Goal: Find specific page/section: Find specific page/section

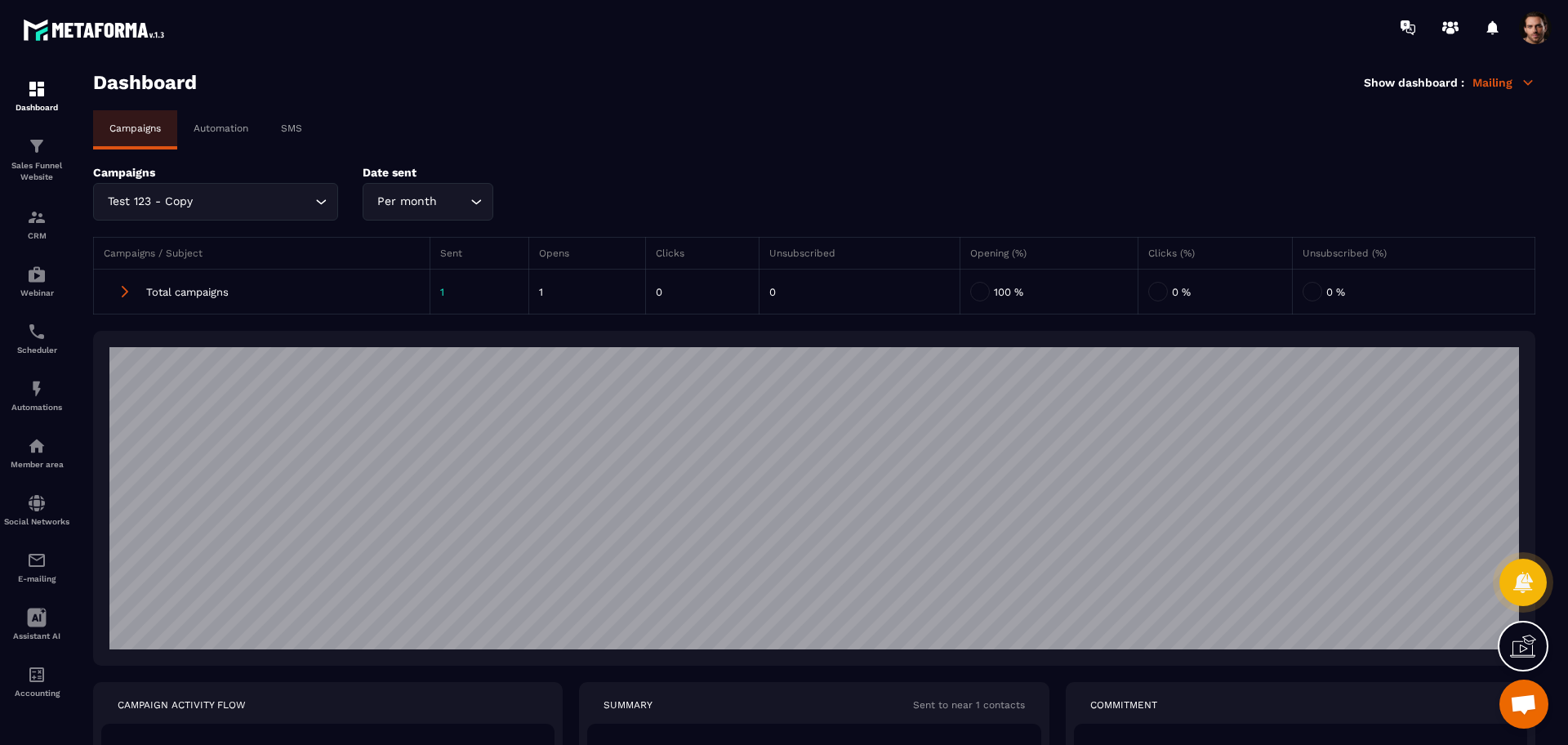
click at [235, 208] on input "Search for option" at bounding box center [253, 202] width 115 height 18
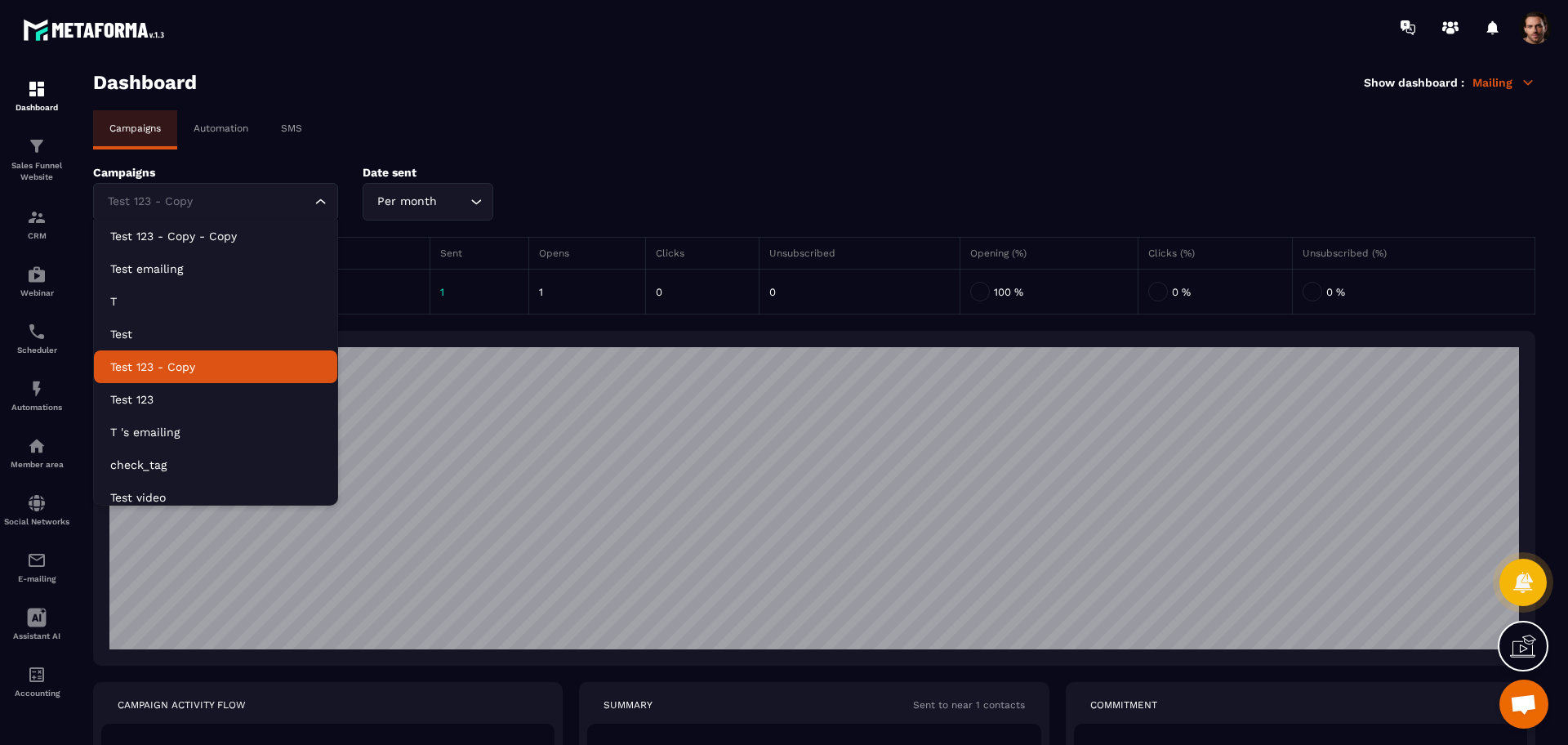
click at [238, 356] on li "Test 123 - Copy" at bounding box center [215, 367] width 243 height 33
click at [213, 205] on input "Search for option" at bounding box center [207, 202] width 208 height 18
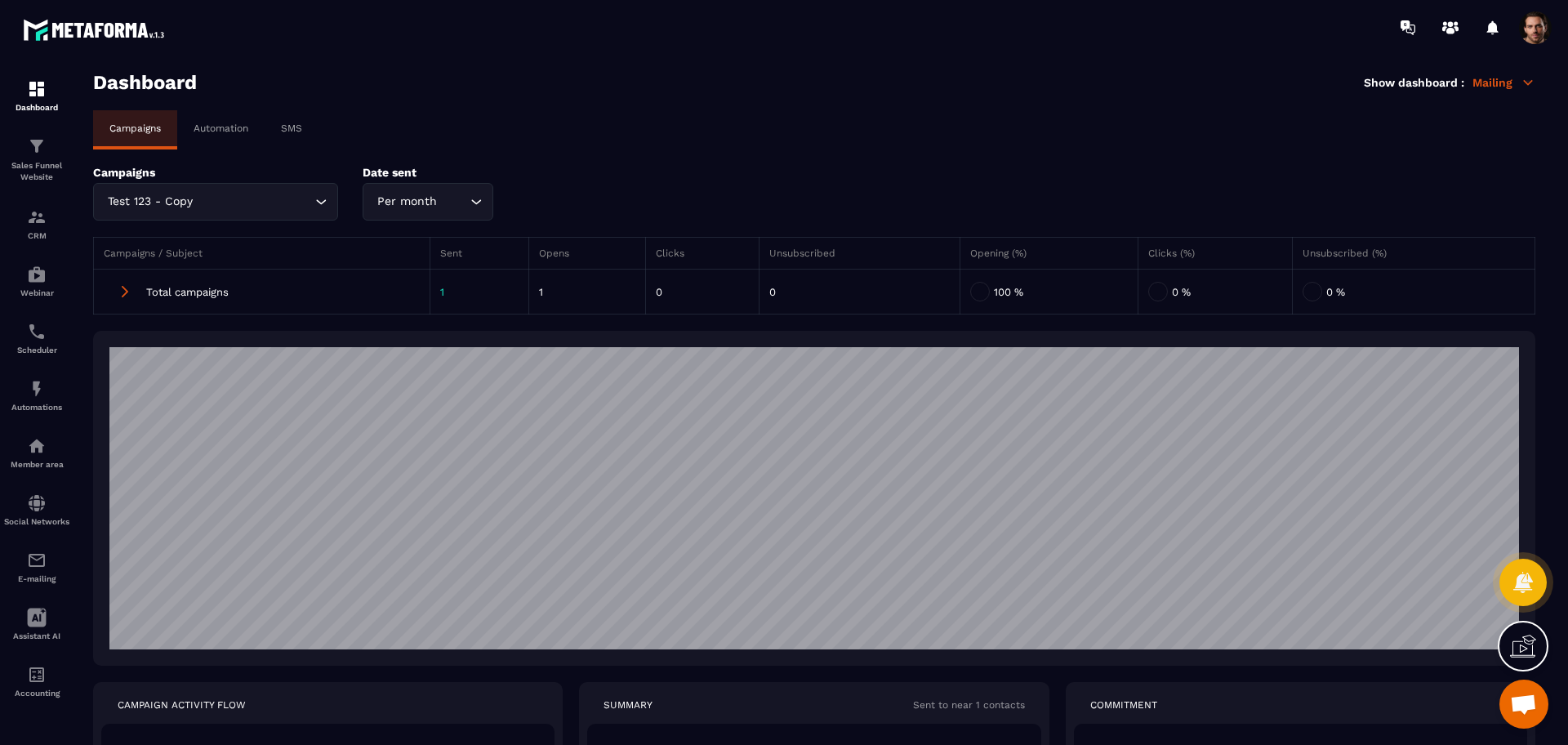
click at [668, 148] on div "Campaigns Automation SMS" at bounding box center [814, 130] width 1443 height 39
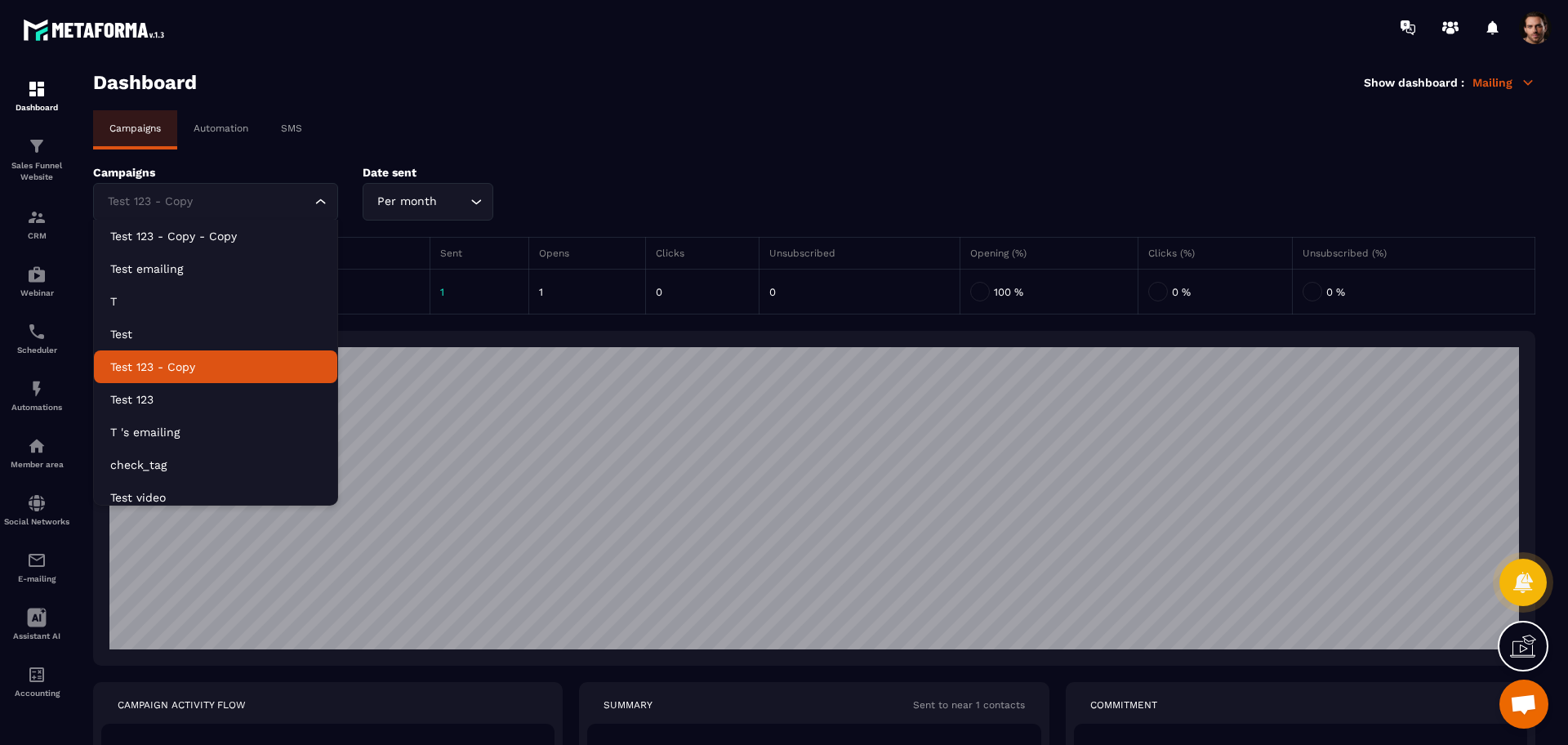
click at [251, 197] on input "Search for option" at bounding box center [207, 202] width 208 height 18
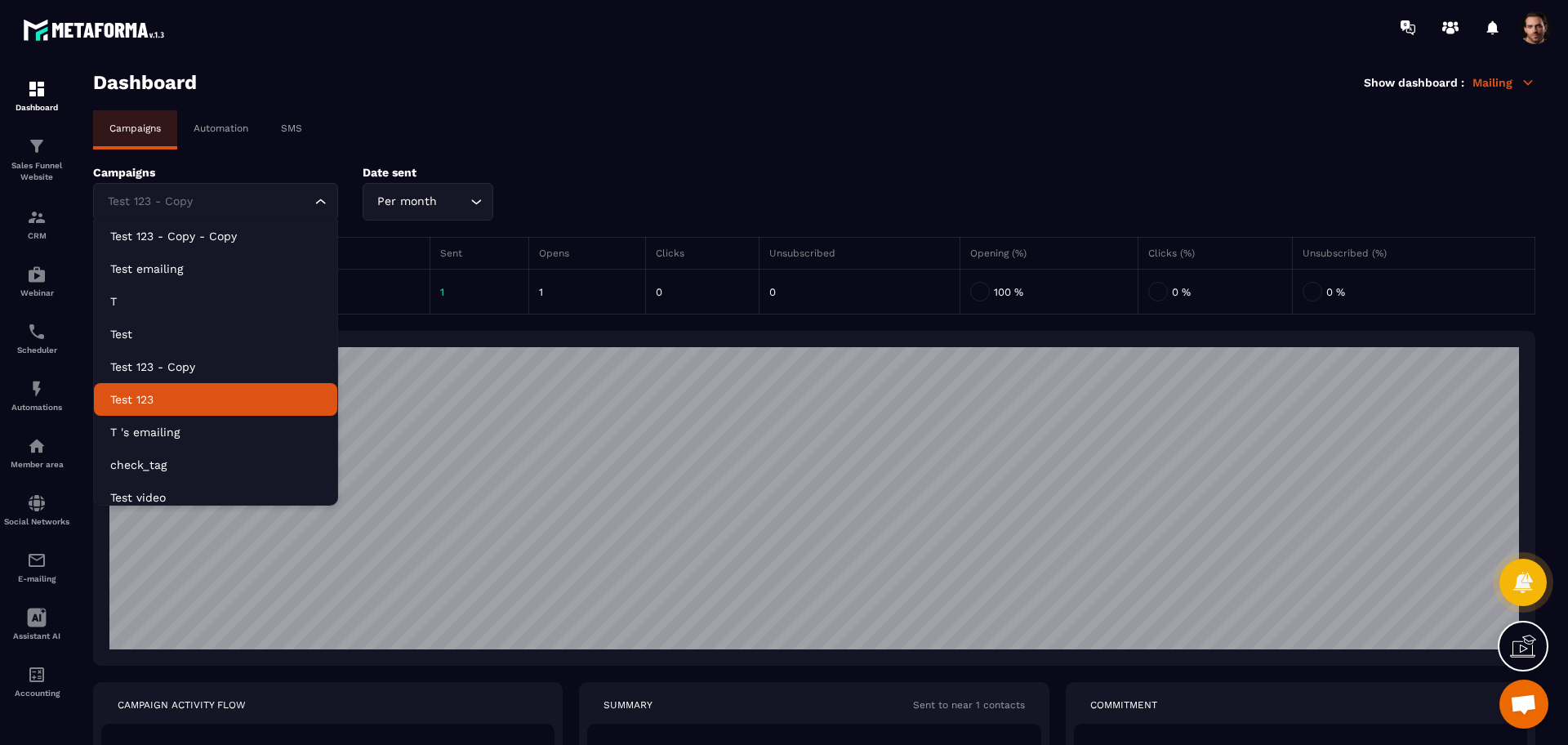
click at [230, 392] on p "Test 123" at bounding box center [215, 399] width 211 height 16
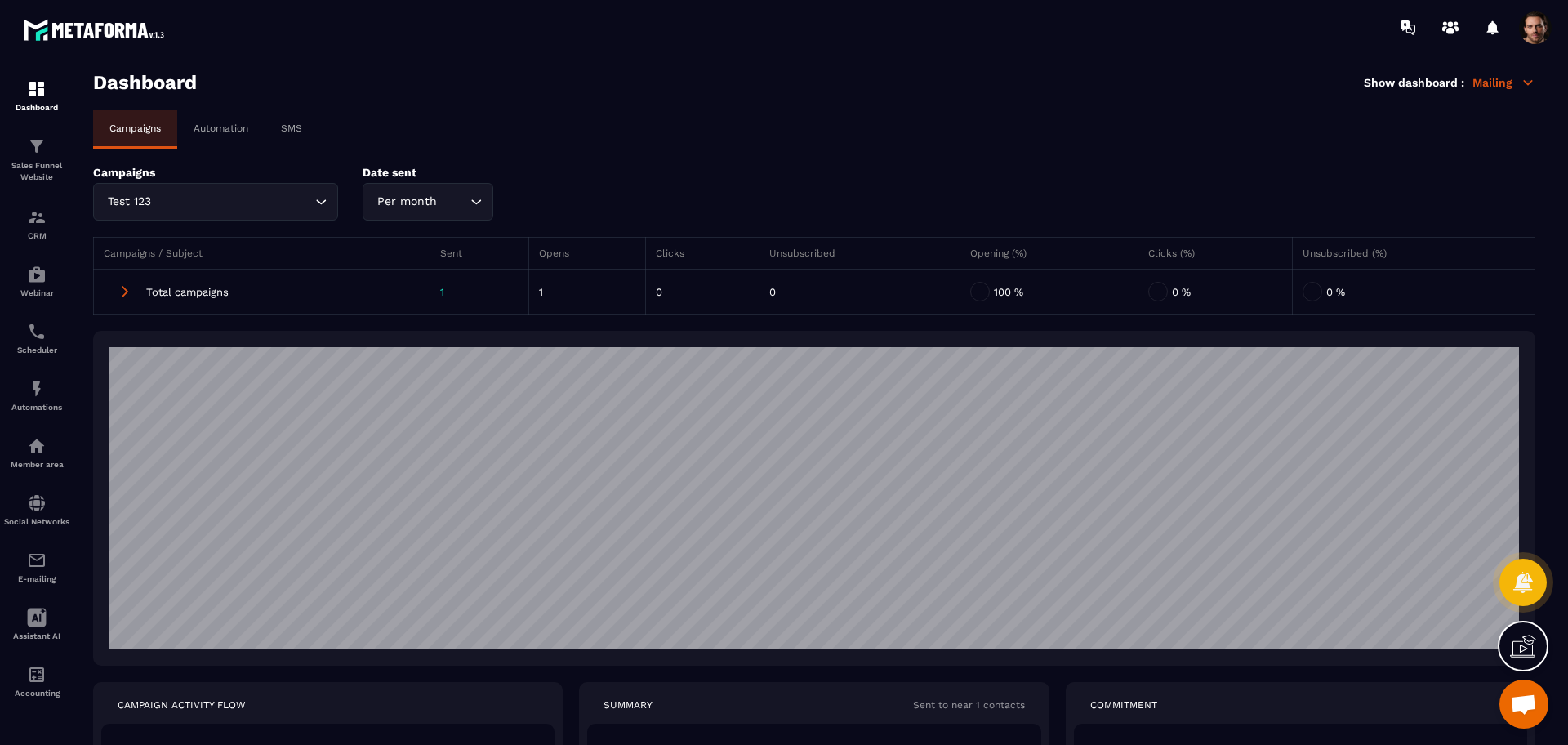
click at [295, 203] on input "Search for option" at bounding box center [232, 202] width 157 height 18
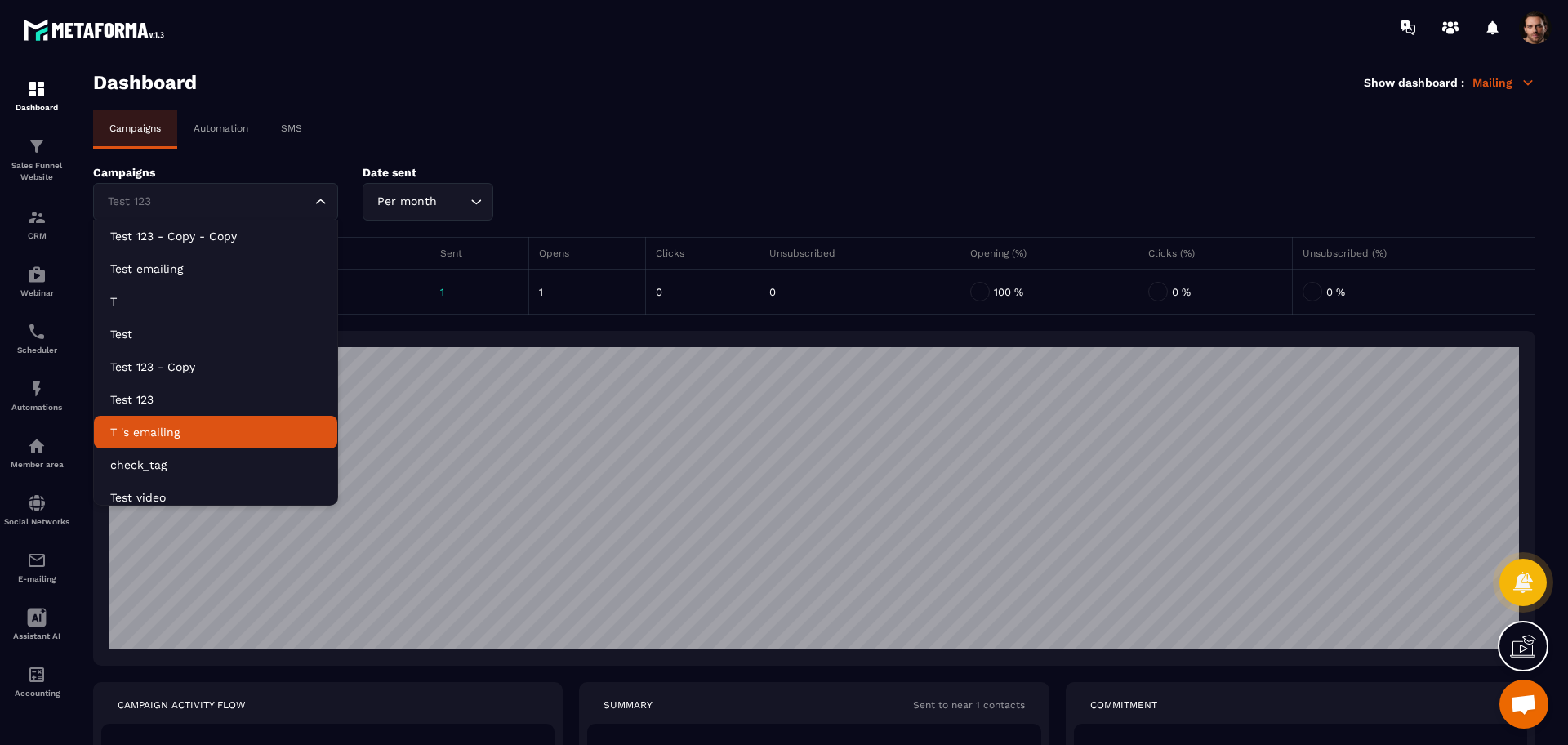
scroll to position [1, 0]
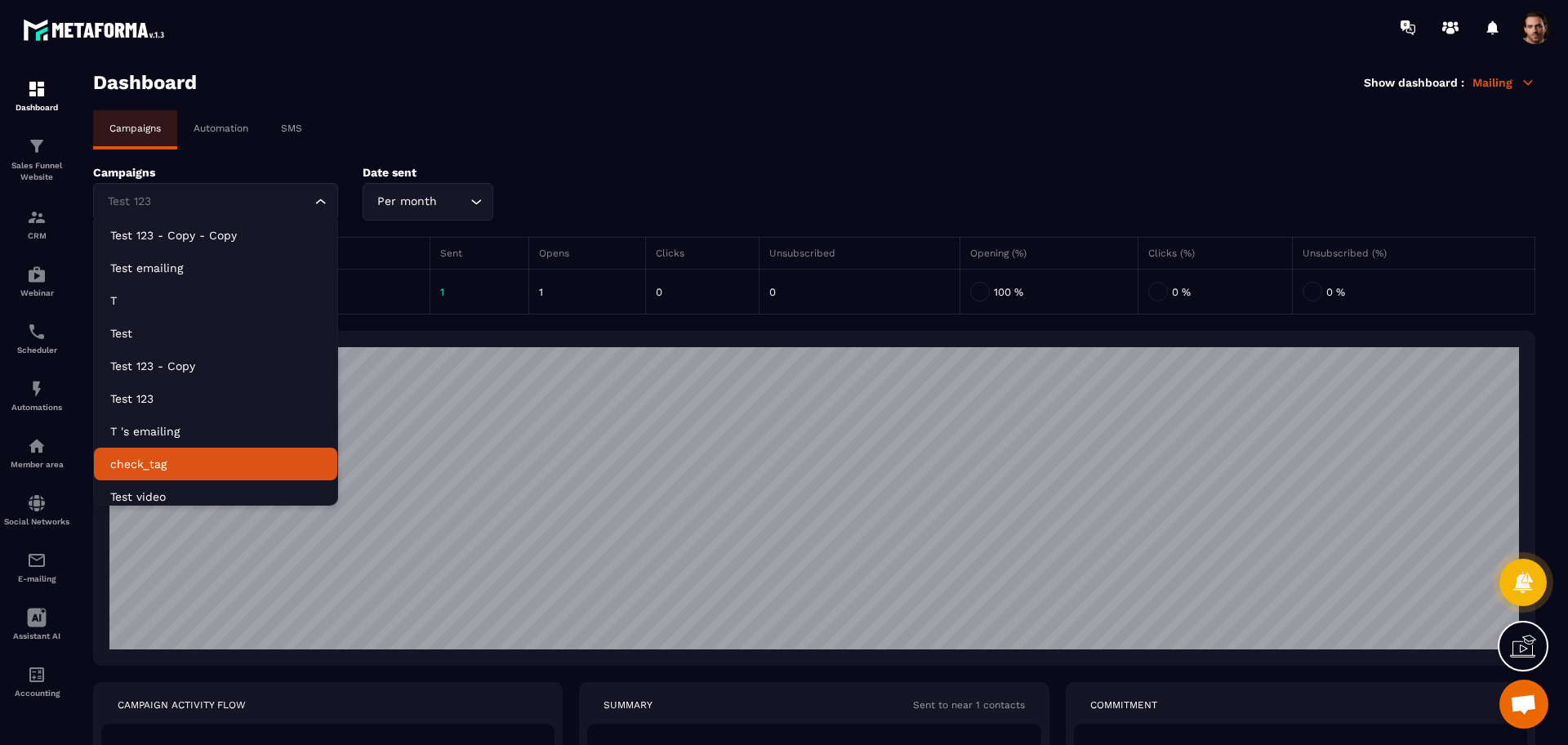
click at [163, 463] on p "check_tag" at bounding box center [215, 464] width 211 height 16
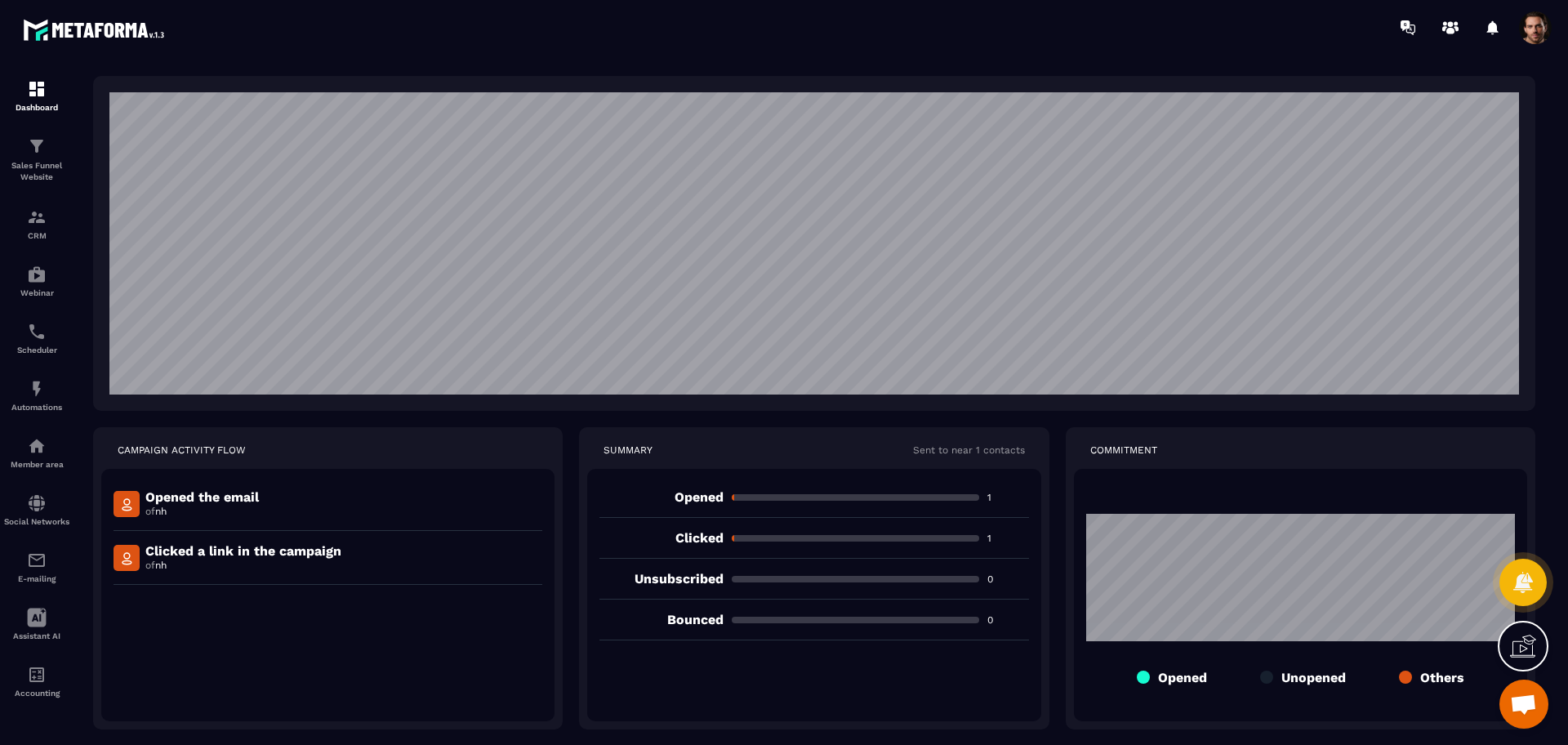
scroll to position [0, 0]
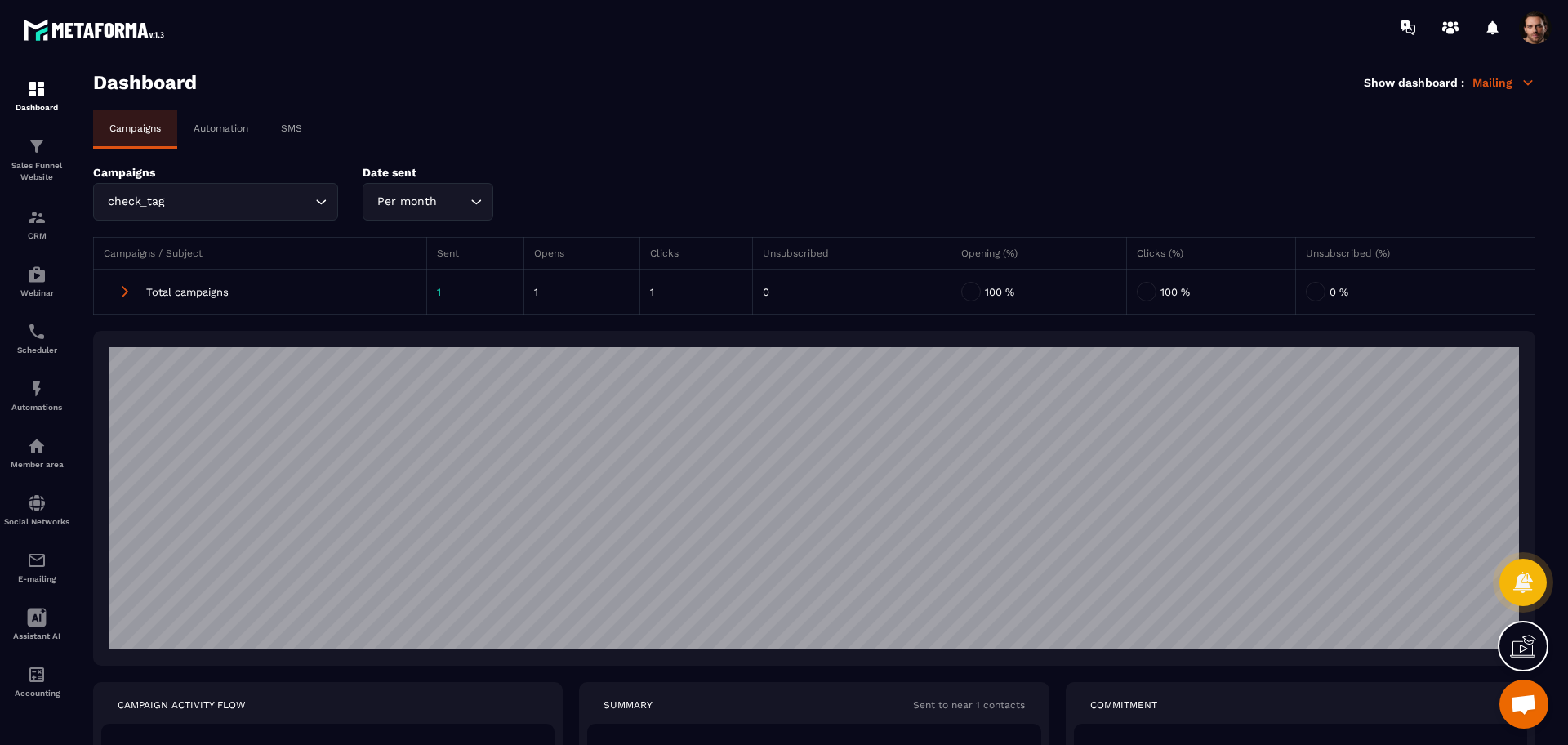
click at [222, 201] on input "Search for option" at bounding box center [240, 202] width 144 height 18
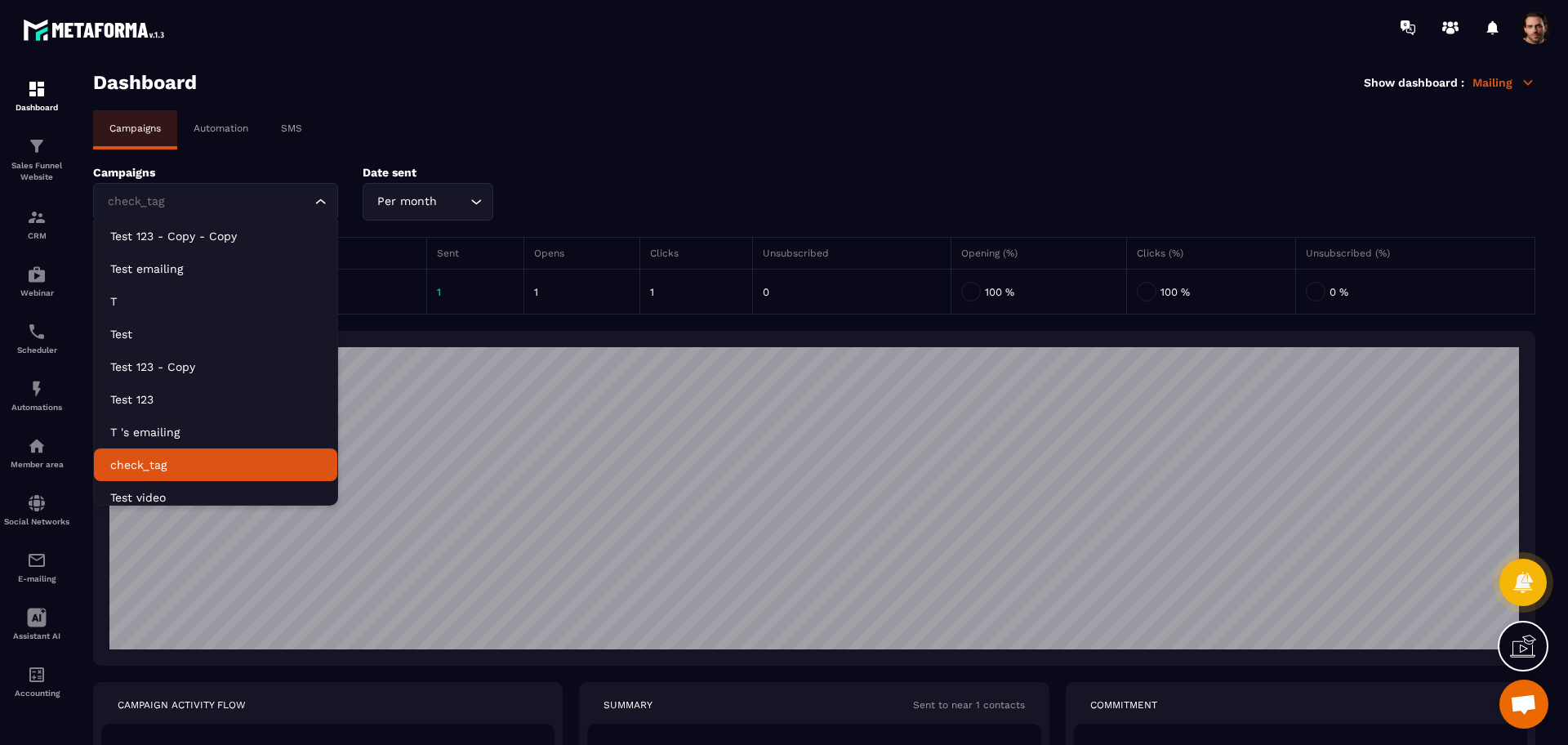
scroll to position [13, 0]
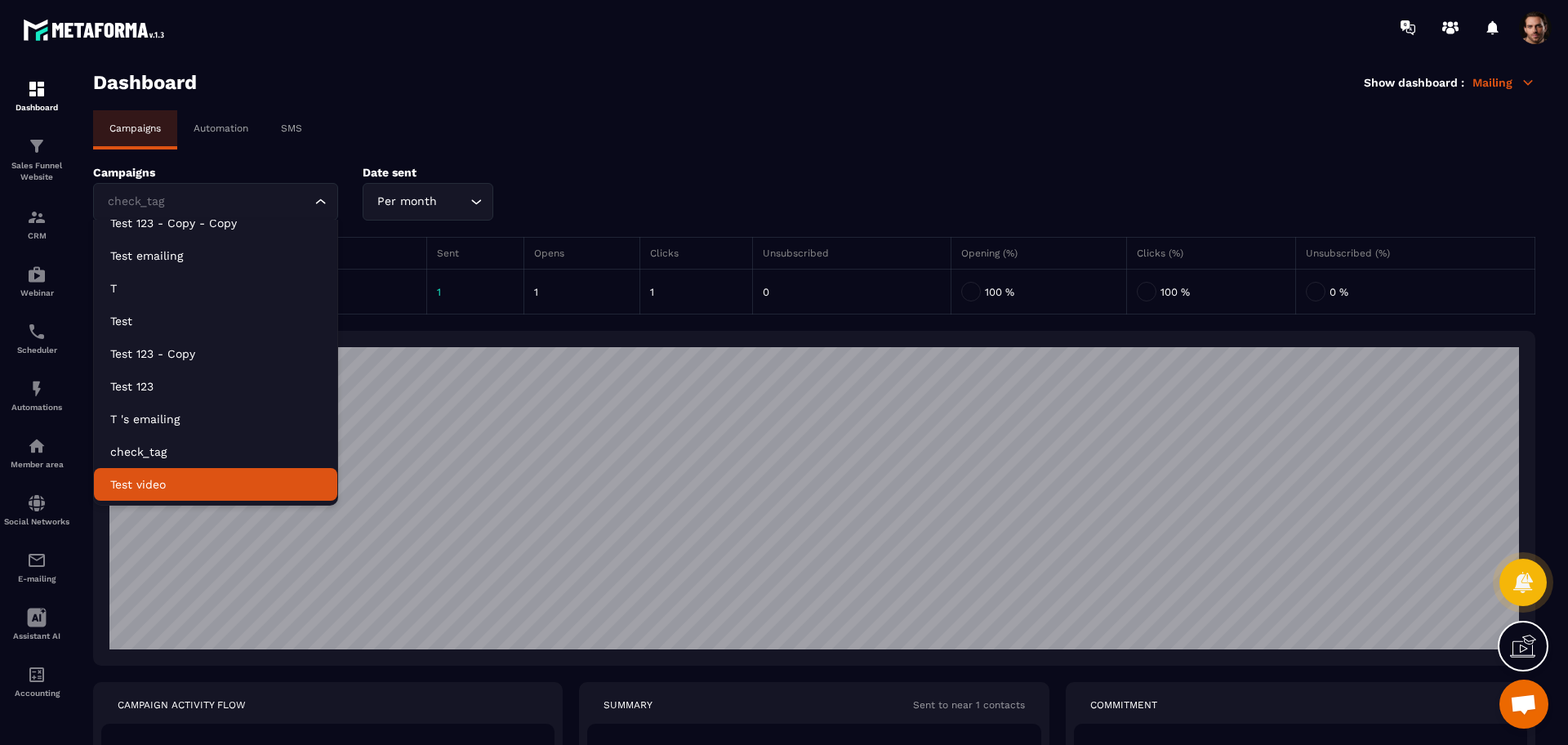
click at [238, 481] on p "Test video" at bounding box center [215, 484] width 211 height 16
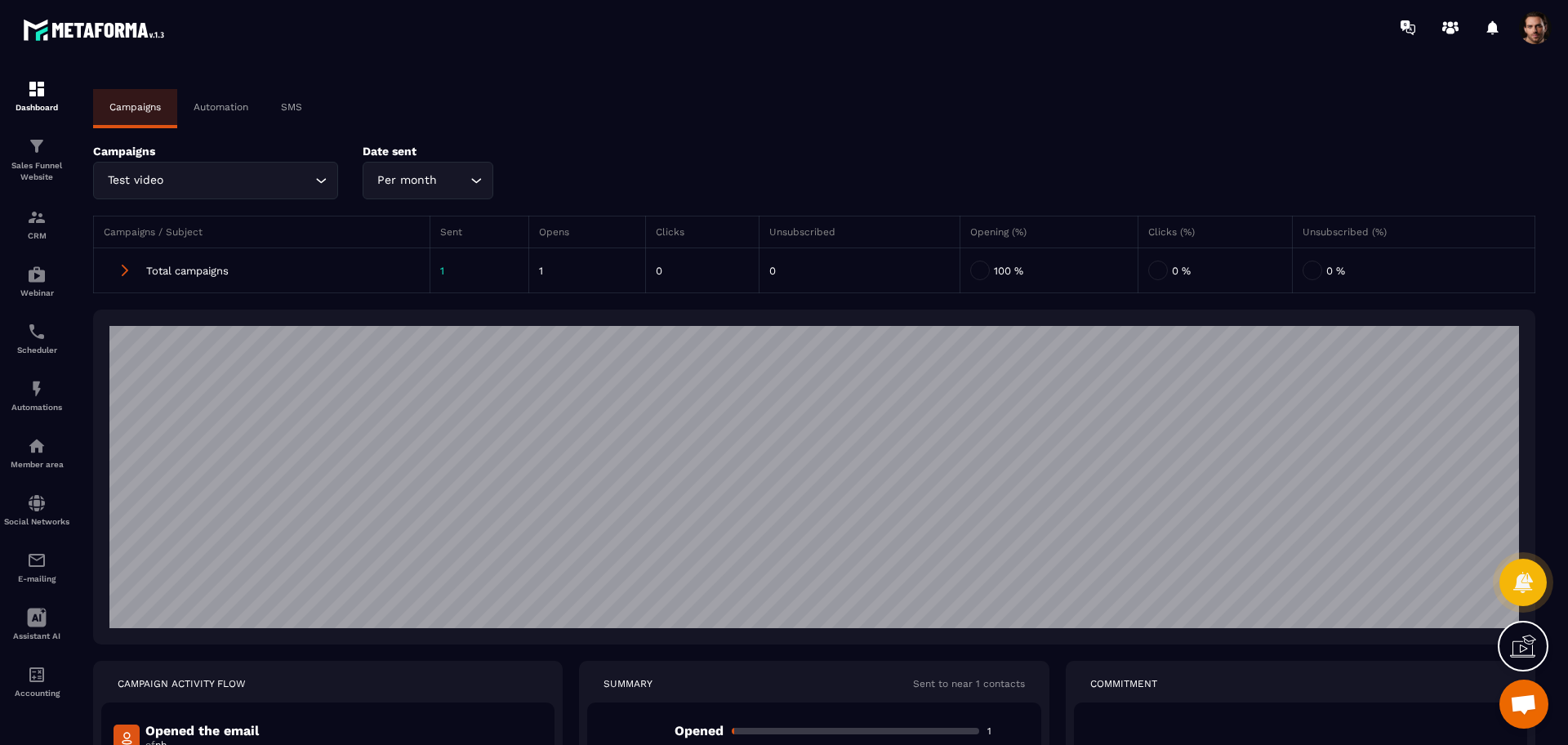
scroll to position [0, 0]
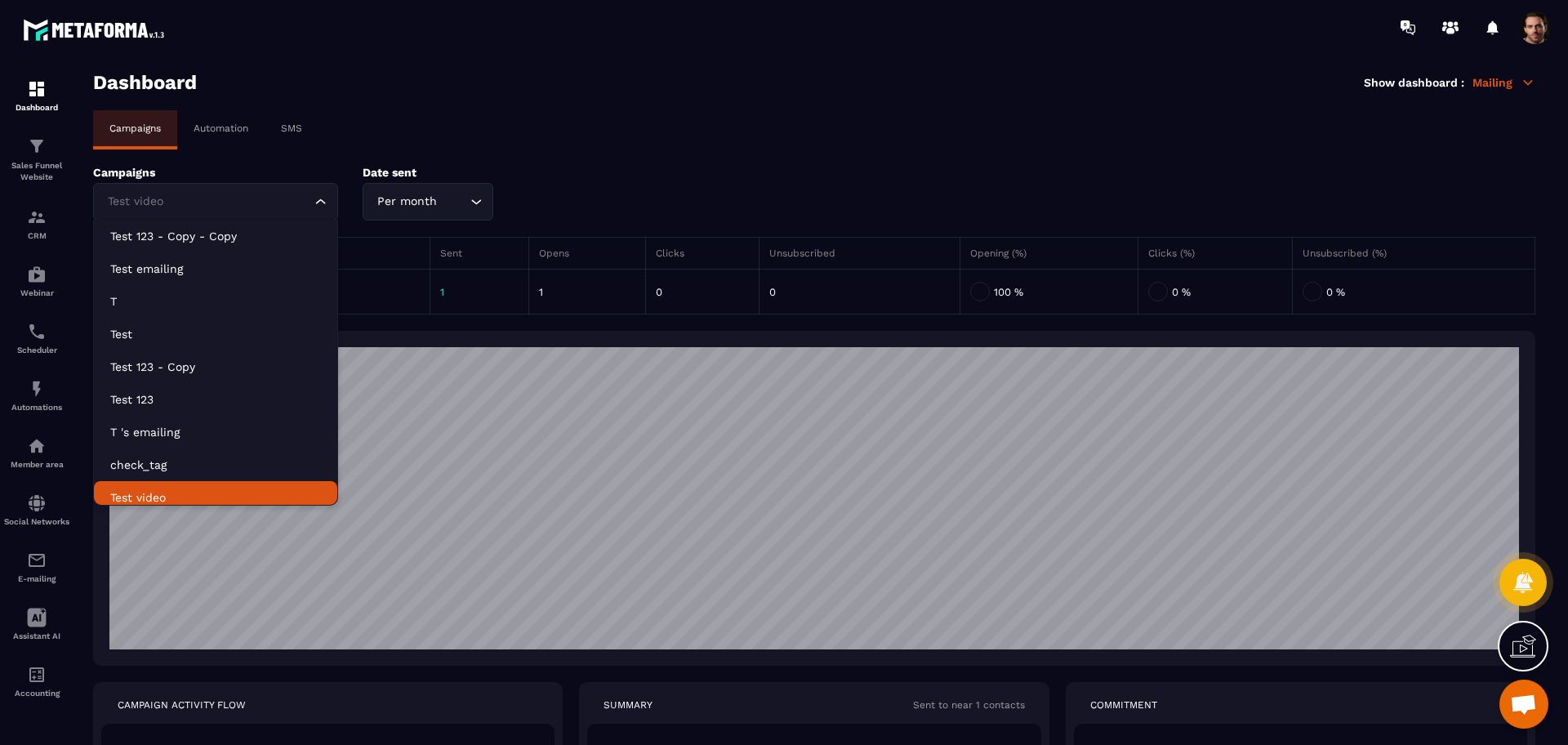
click at [186, 207] on input "Search for option" at bounding box center [207, 202] width 208 height 18
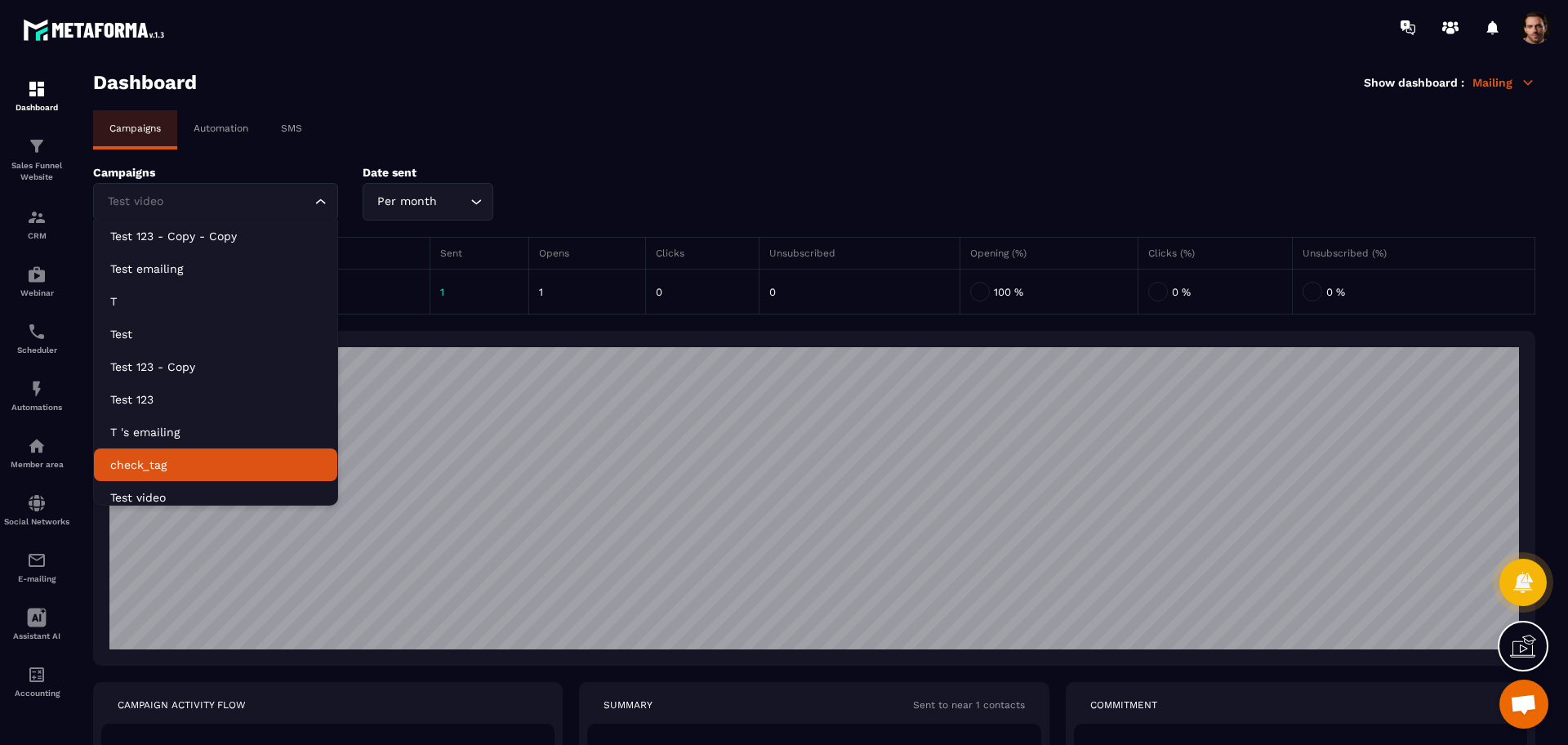
scroll to position [42, 0]
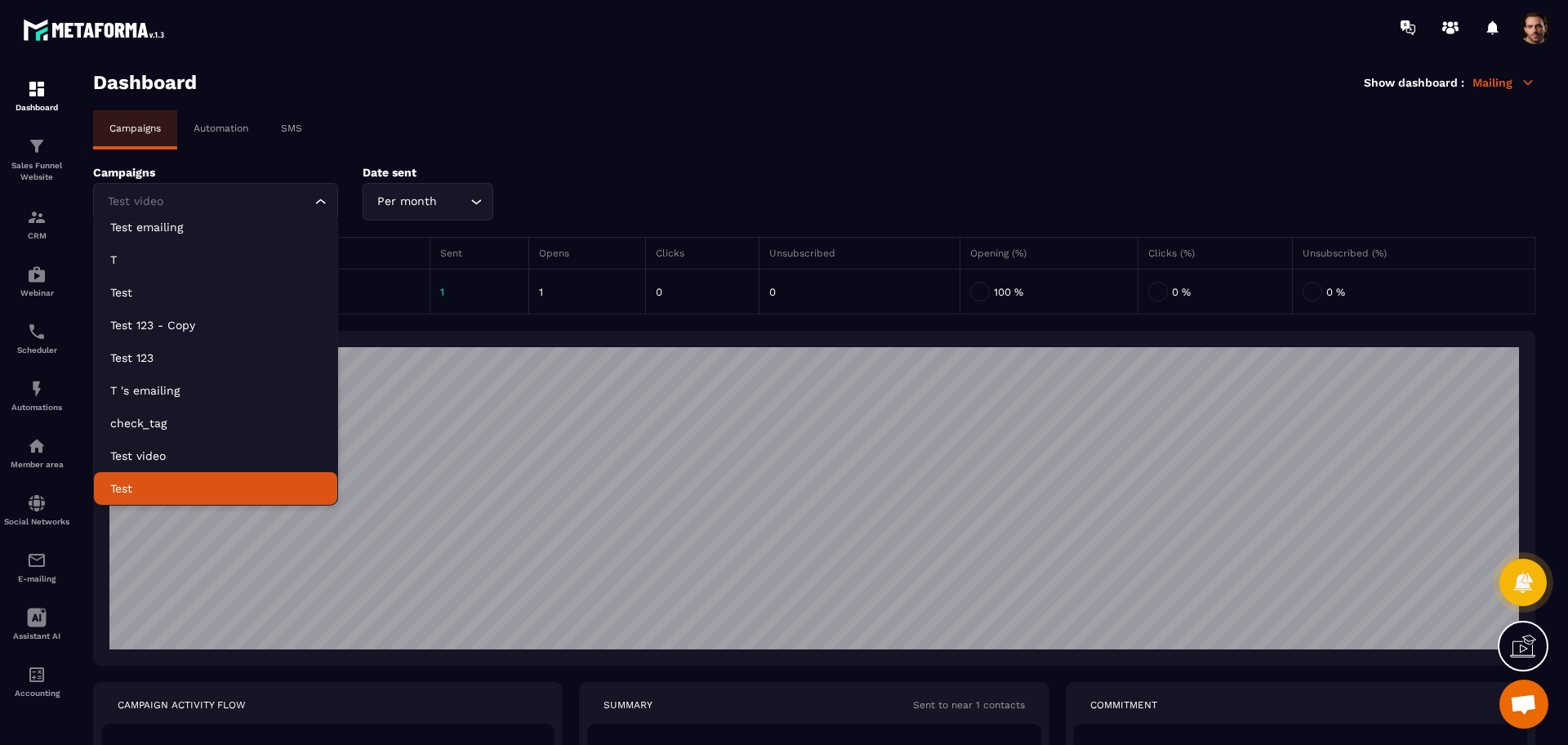
click at [173, 489] on p "Test" at bounding box center [215, 488] width 211 height 16
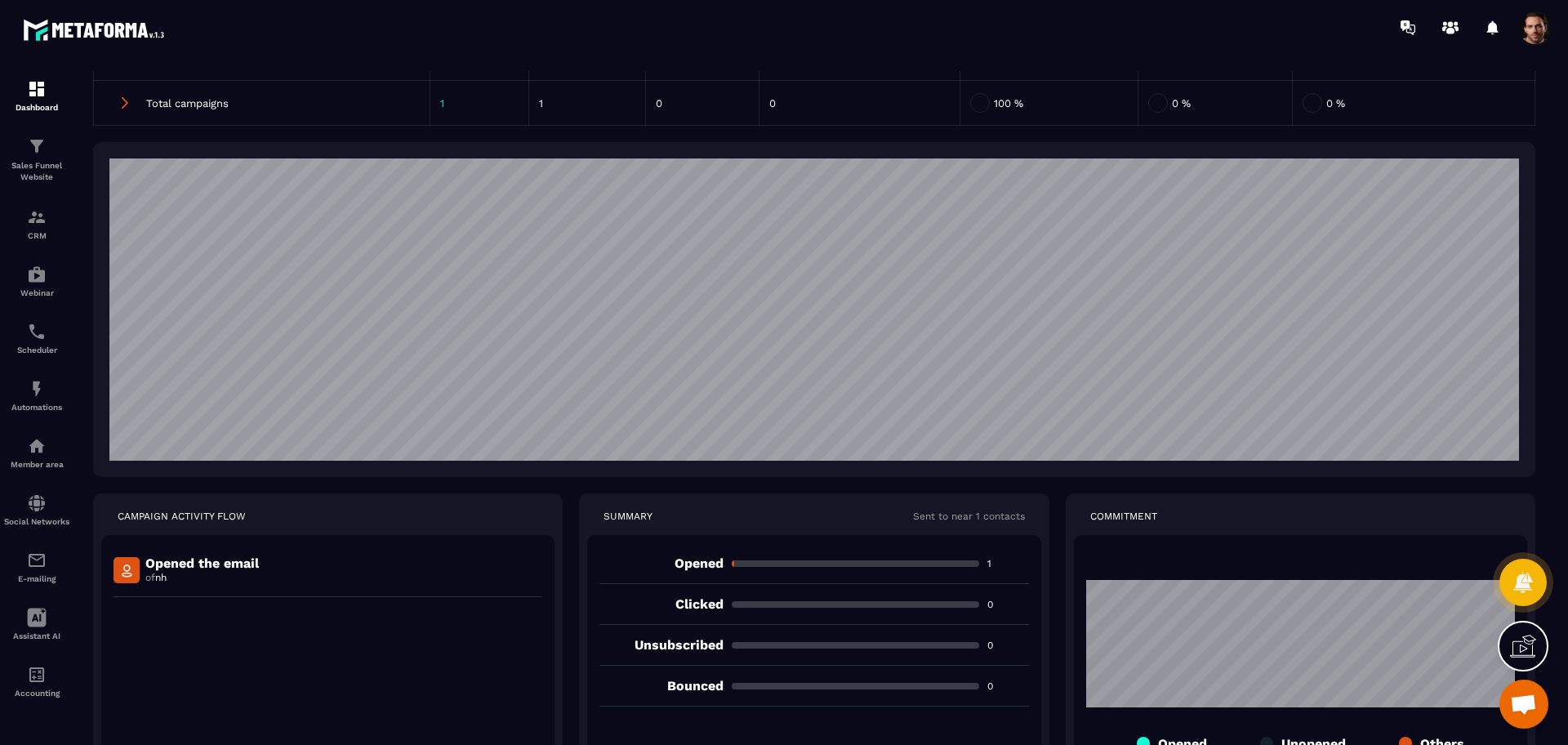
scroll to position [0, 0]
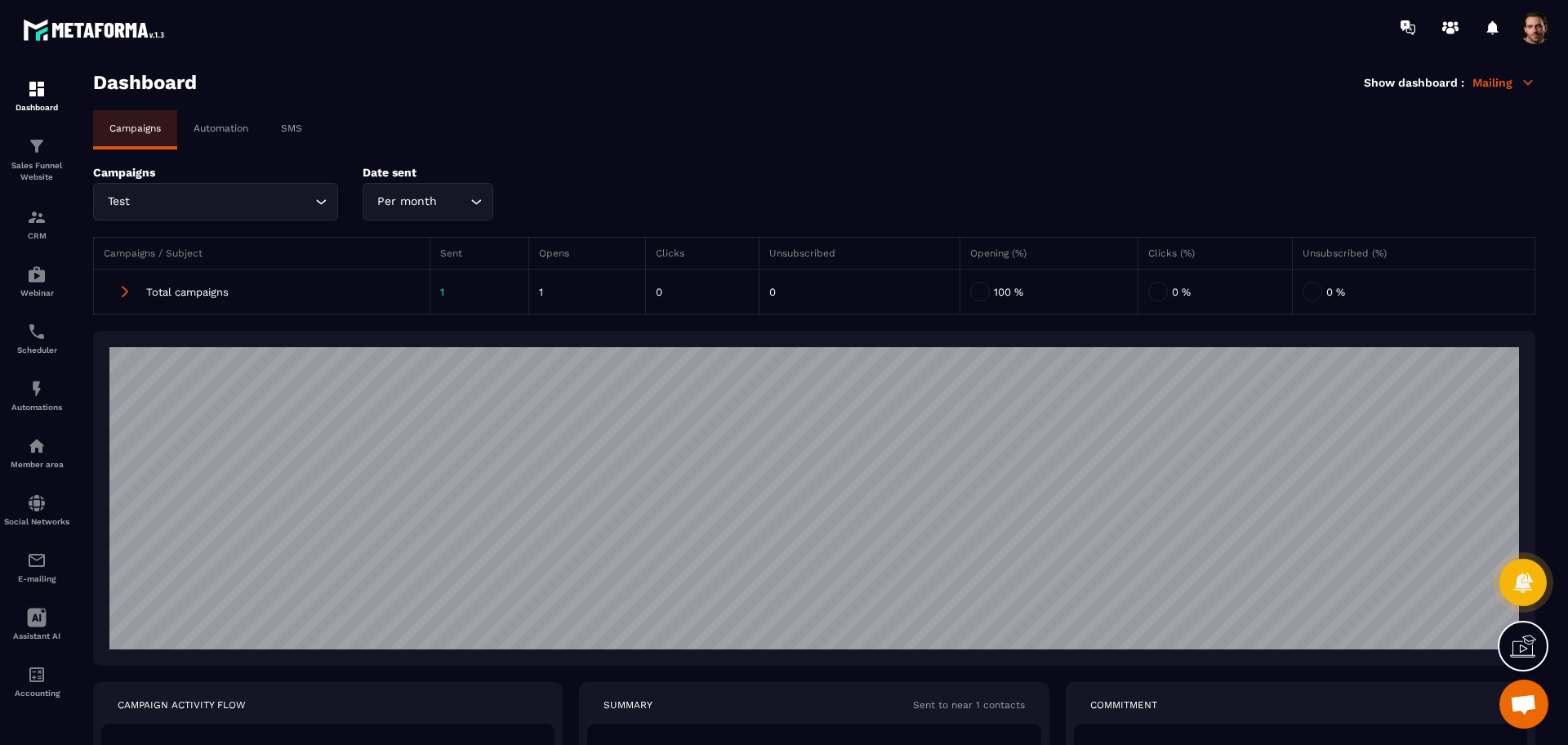
click at [234, 228] on div "Campaigns / Subject Sent Opens Clicks Unsubscribed Opening (%) Clicks (%) Unsub…" at bounding box center [814, 275] width 1443 height 110
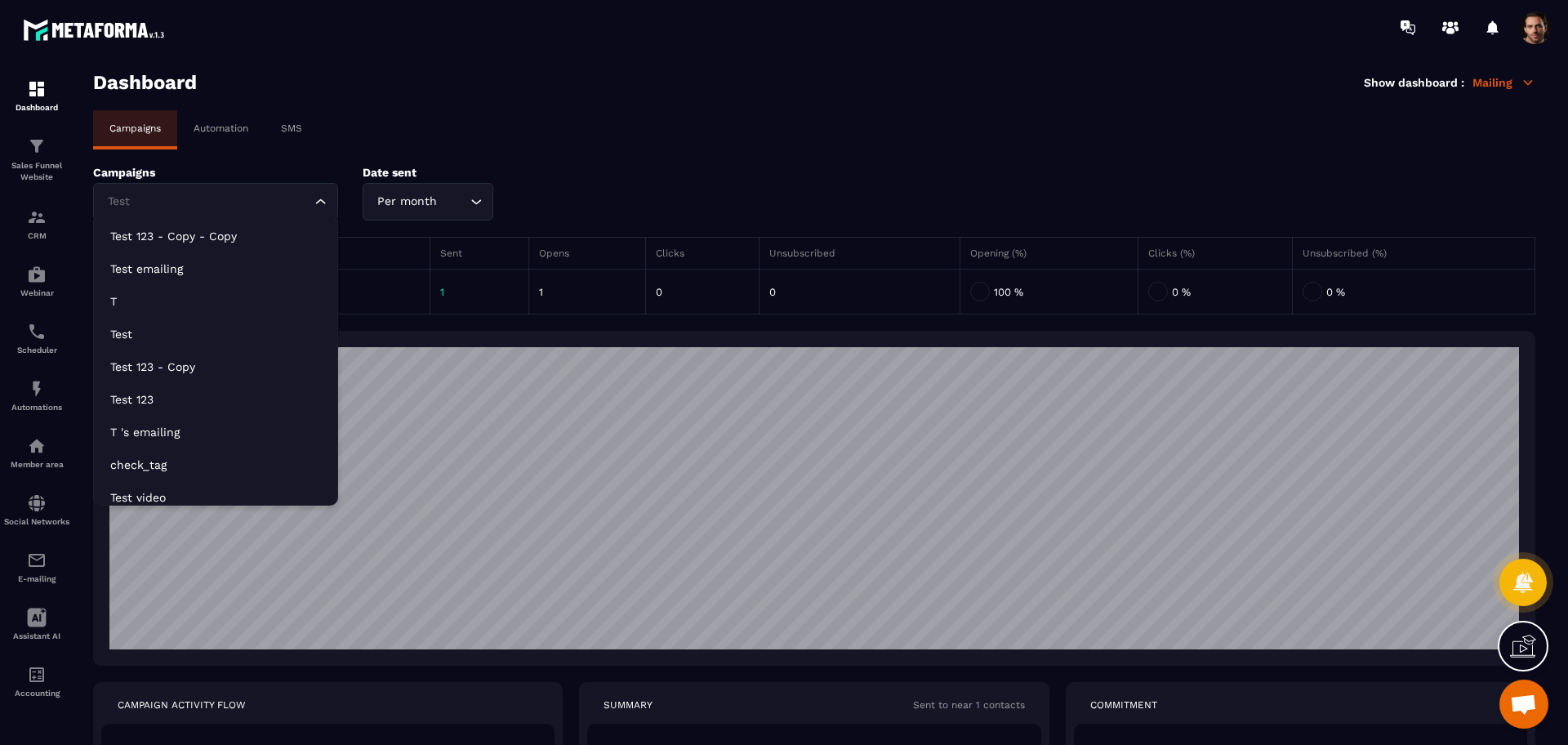
click at [223, 210] on input "Search for option" at bounding box center [207, 202] width 208 height 18
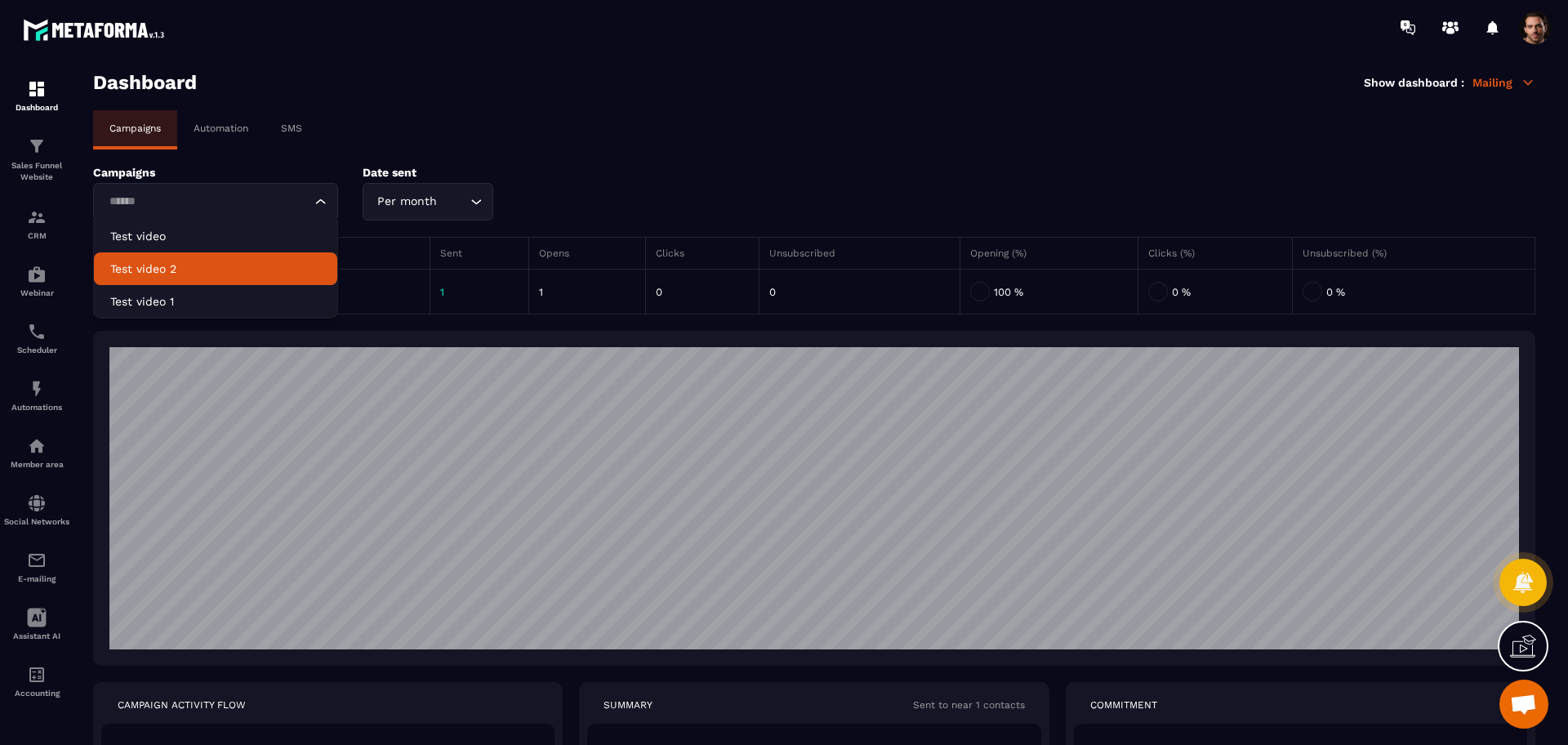
click at [228, 263] on p "Test video 2" at bounding box center [215, 269] width 211 height 16
type input "******"
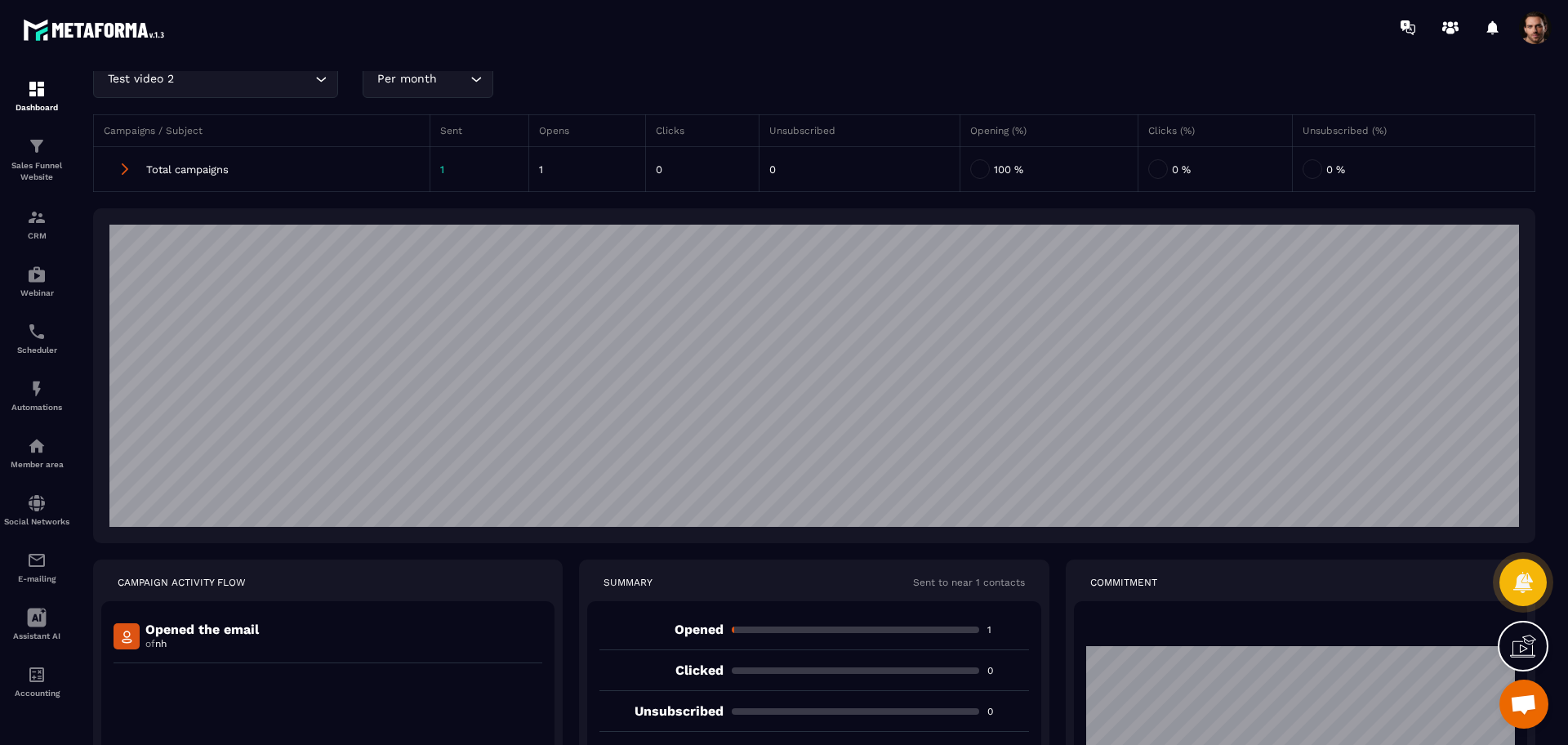
scroll to position [0, 0]
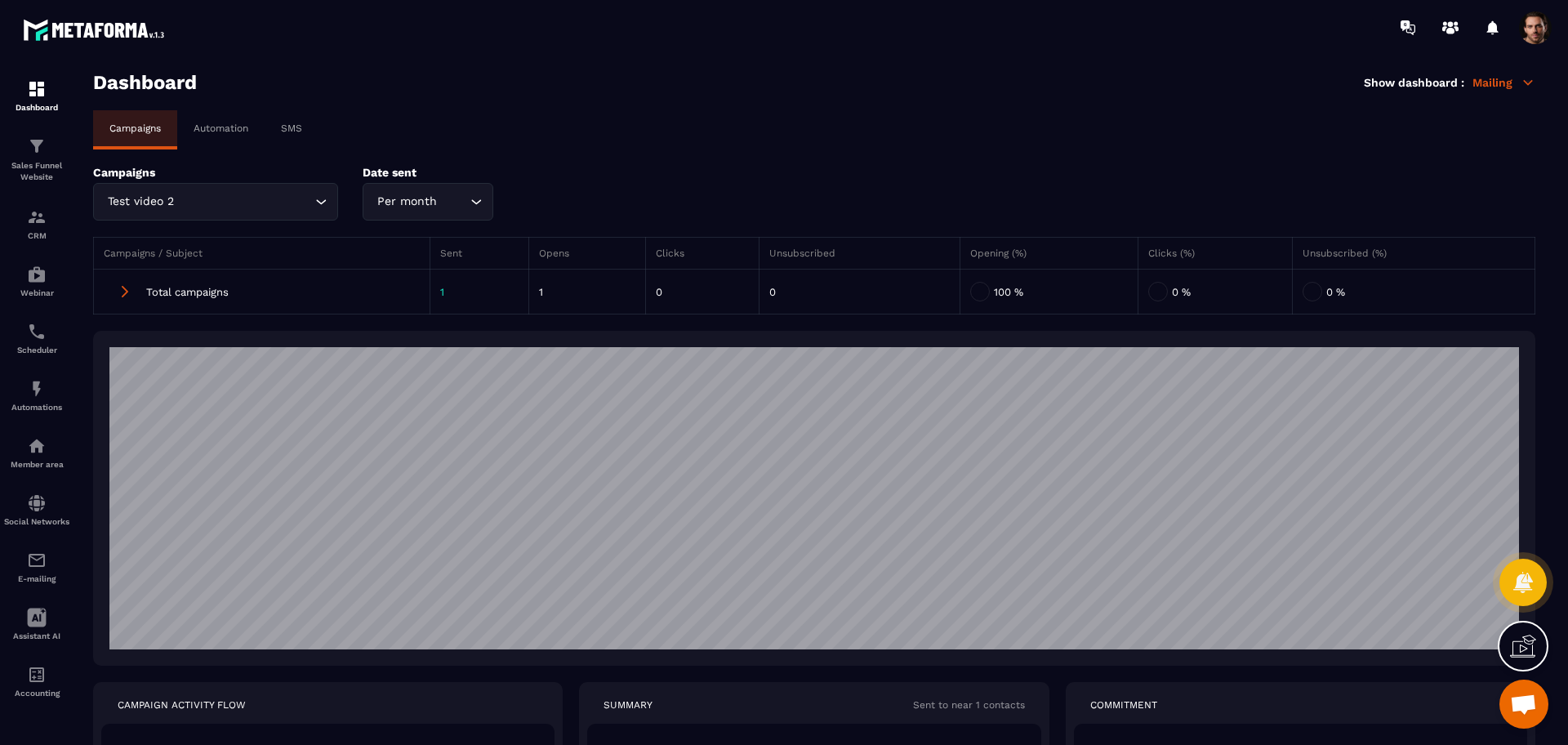
click at [203, 200] on input "Search for option" at bounding box center [244, 202] width 134 height 18
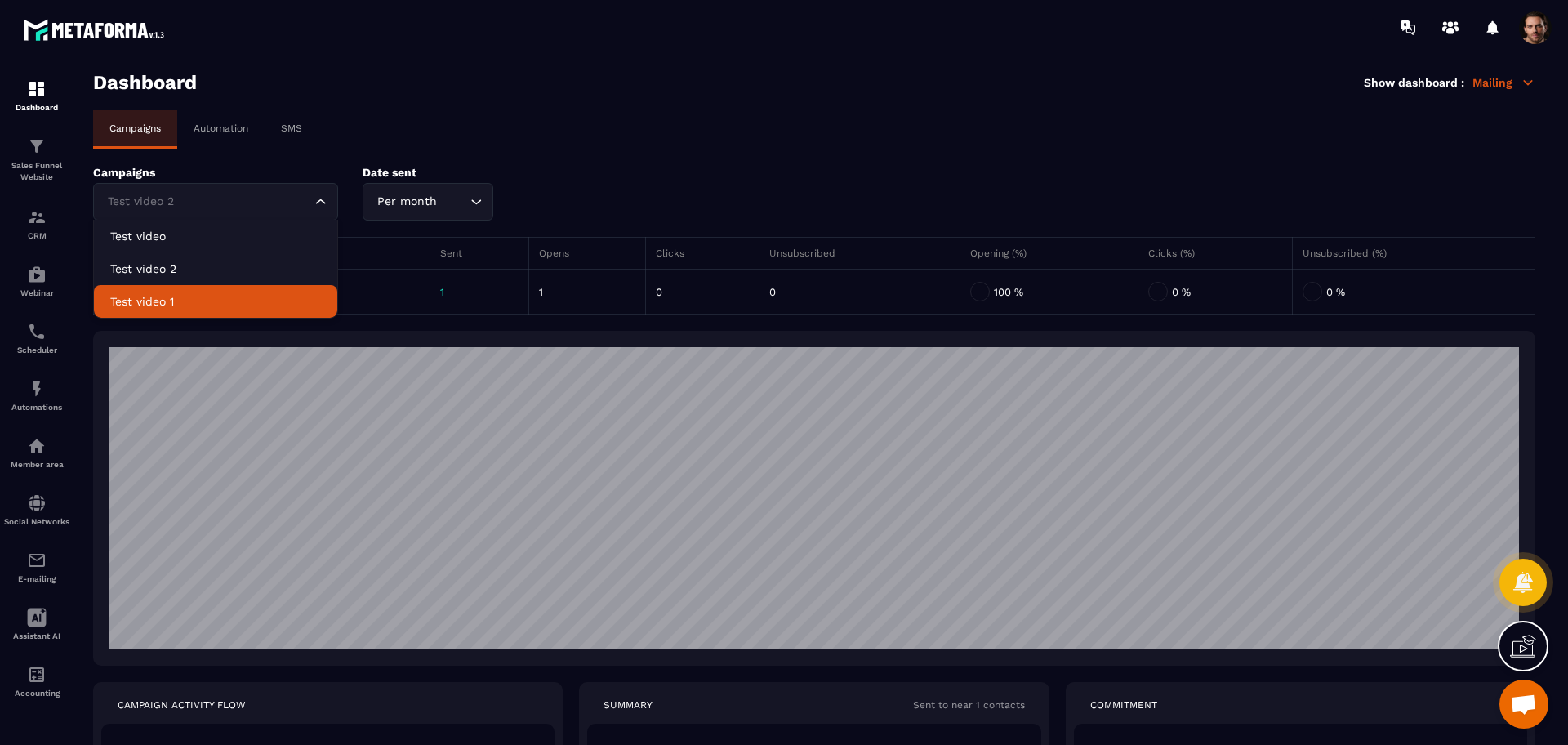
click at [177, 297] on p "Test video 1" at bounding box center [215, 301] width 211 height 16
click at [232, 208] on input "Search for option" at bounding box center [207, 202] width 208 height 18
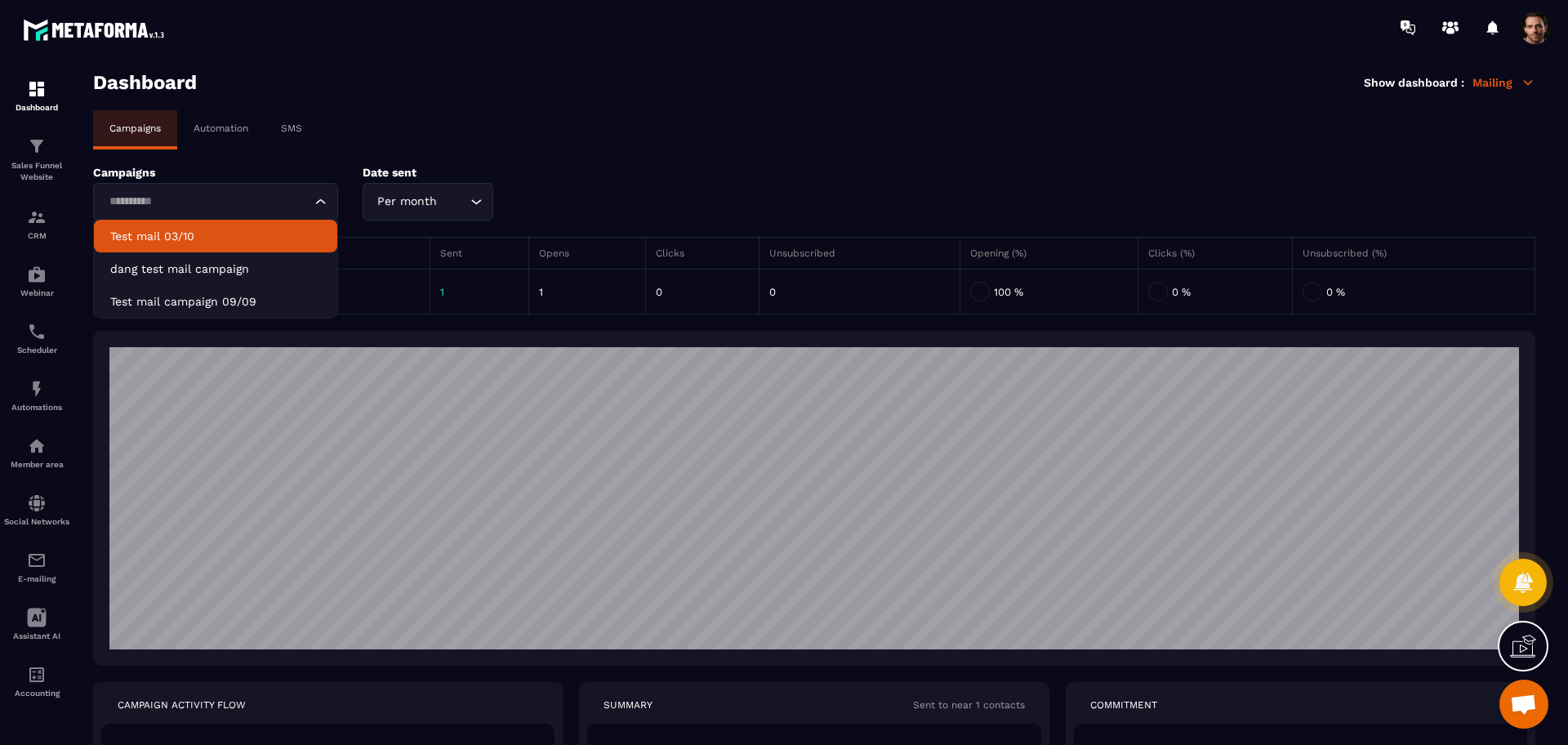
click at [247, 243] on p "Test mail 03/10" at bounding box center [215, 236] width 211 height 16
type input "*********"
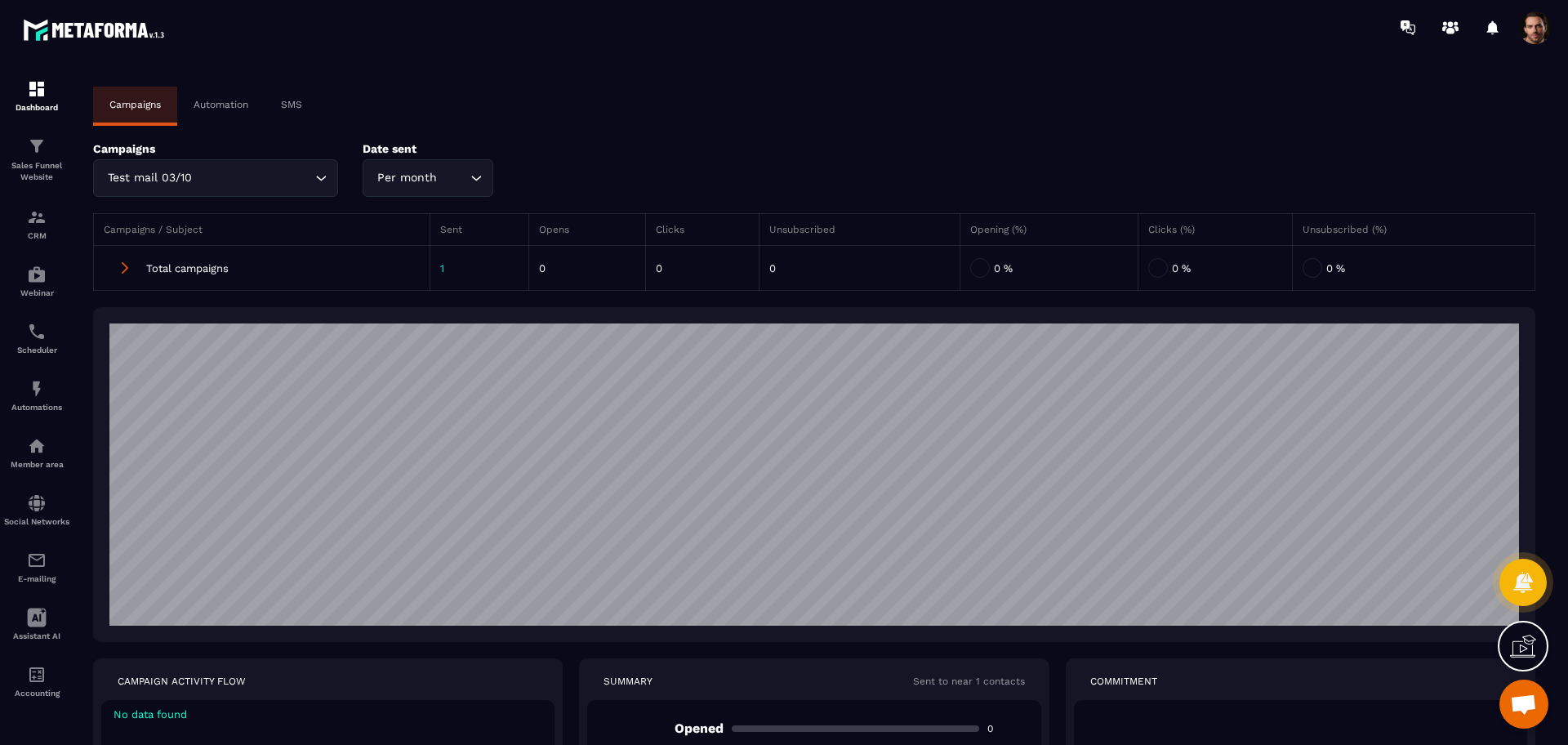
scroll to position [16, 0]
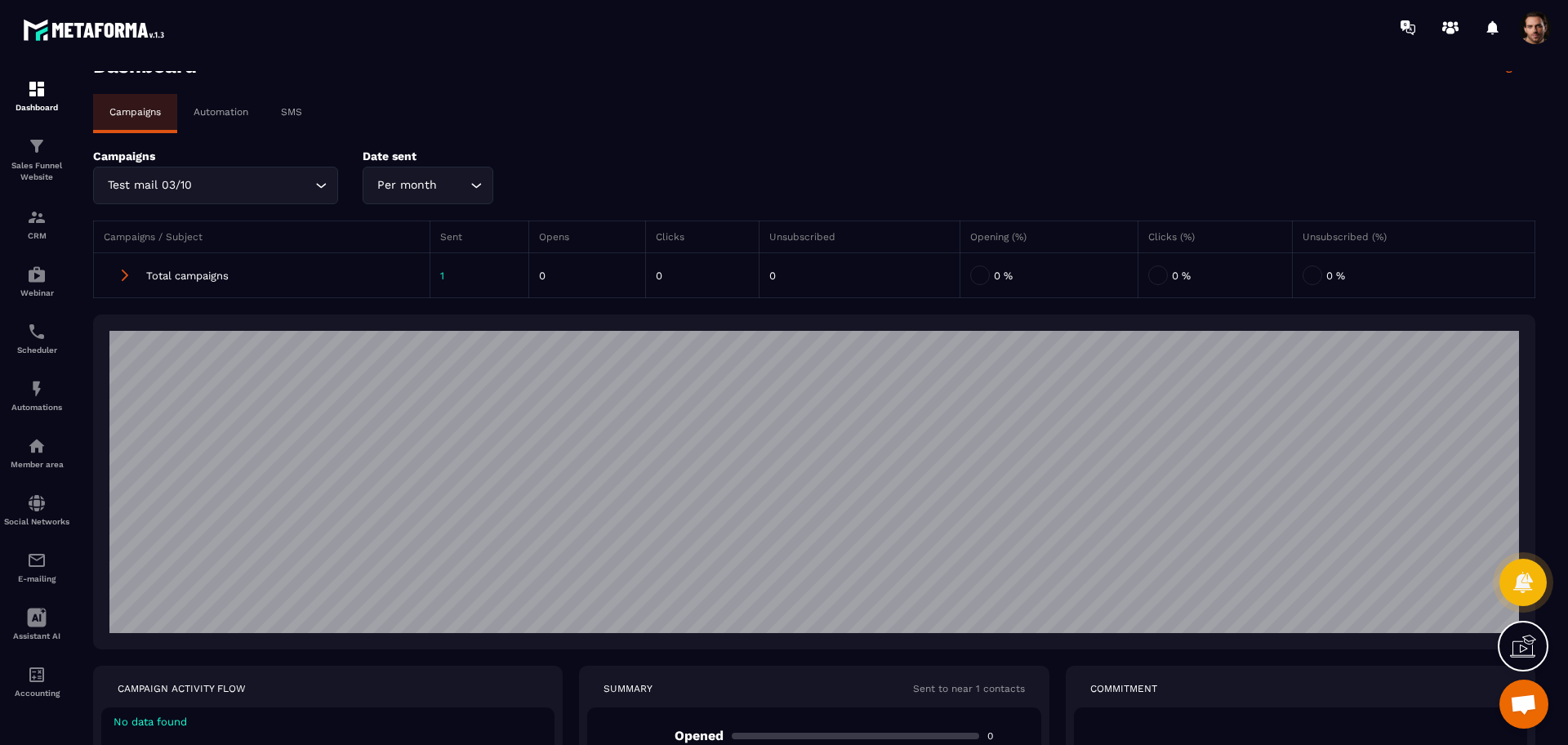
click at [243, 182] on input "Search for option" at bounding box center [252, 185] width 116 height 18
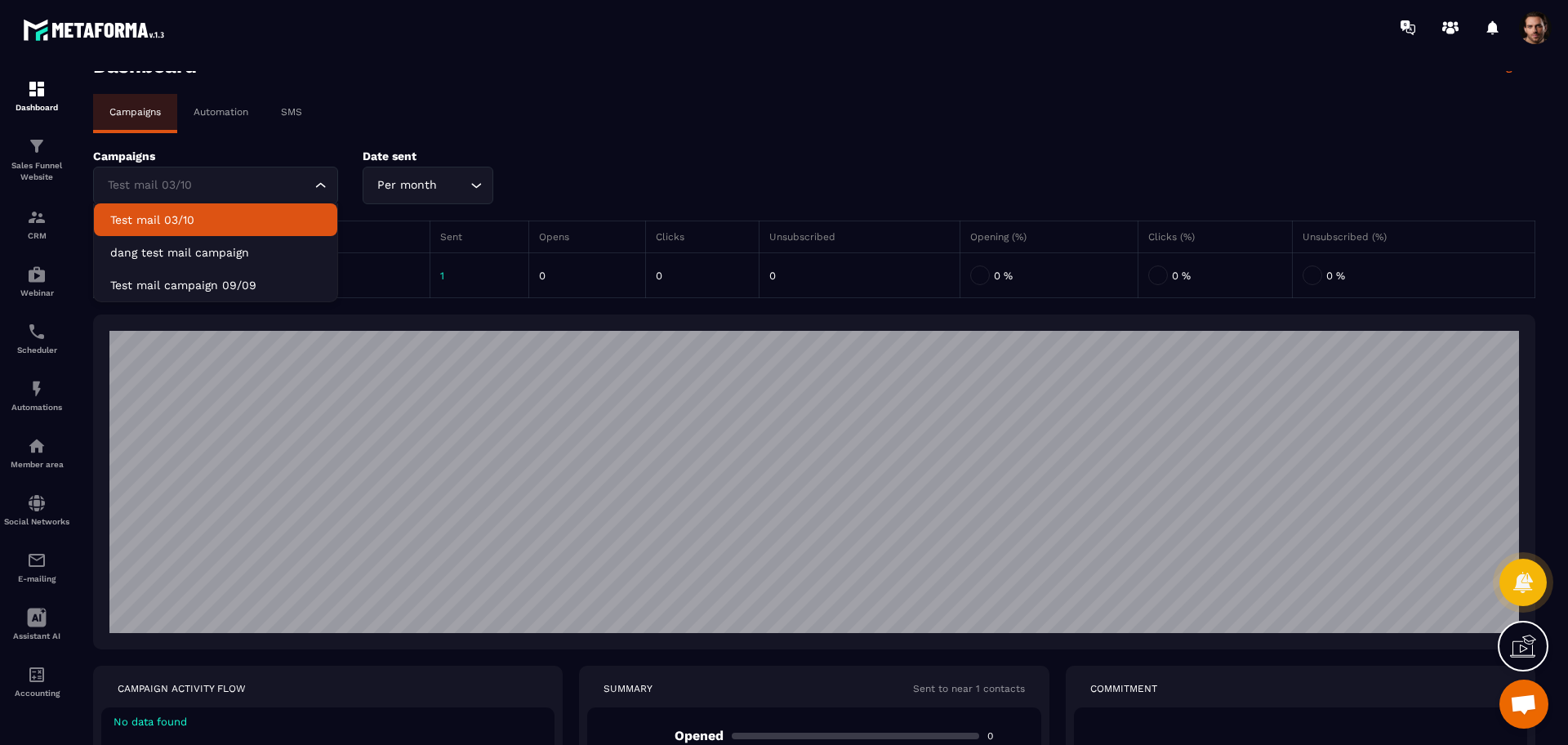
click at [348, 126] on div "Campaigns Automation SMS" at bounding box center [814, 114] width 1443 height 39
